Goal: Task Accomplishment & Management: Use online tool/utility

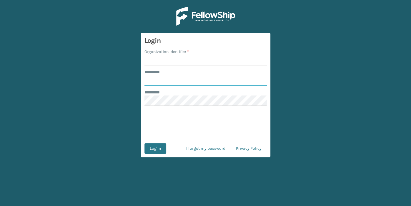
type input "******"
click at [152, 57] on input "Organization Identifier *" at bounding box center [206, 60] width 122 height 11
click at [195, 56] on input "B2 Fellowship - West" at bounding box center [206, 60] width 122 height 11
type input "B"
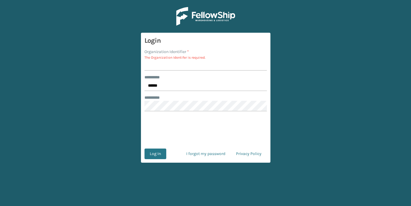
click at [190, 65] on input "Organization Identifier *" at bounding box center [206, 65] width 122 height 11
type input "Fellowship - West"
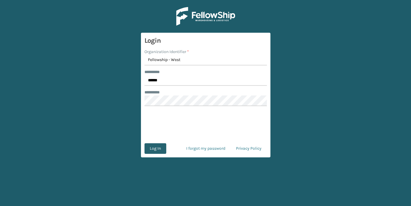
click at [160, 146] on button "Log In" at bounding box center [156, 148] width 22 height 11
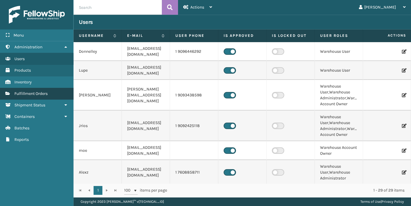
click at [52, 92] on link "Fulfillment Orders" at bounding box center [36, 93] width 73 height 11
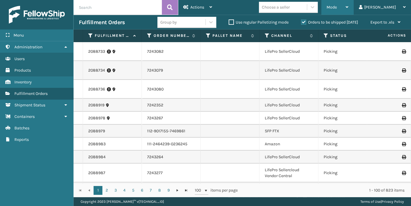
click at [349, 12] on div "Mode" at bounding box center [338, 7] width 22 height 15
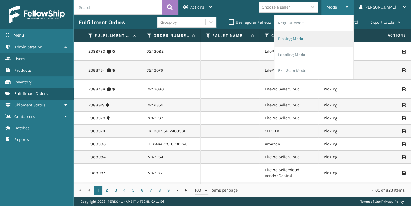
click at [343, 35] on li "Picking Mode" at bounding box center [314, 39] width 79 height 16
